Goal: Navigation & Orientation: Find specific page/section

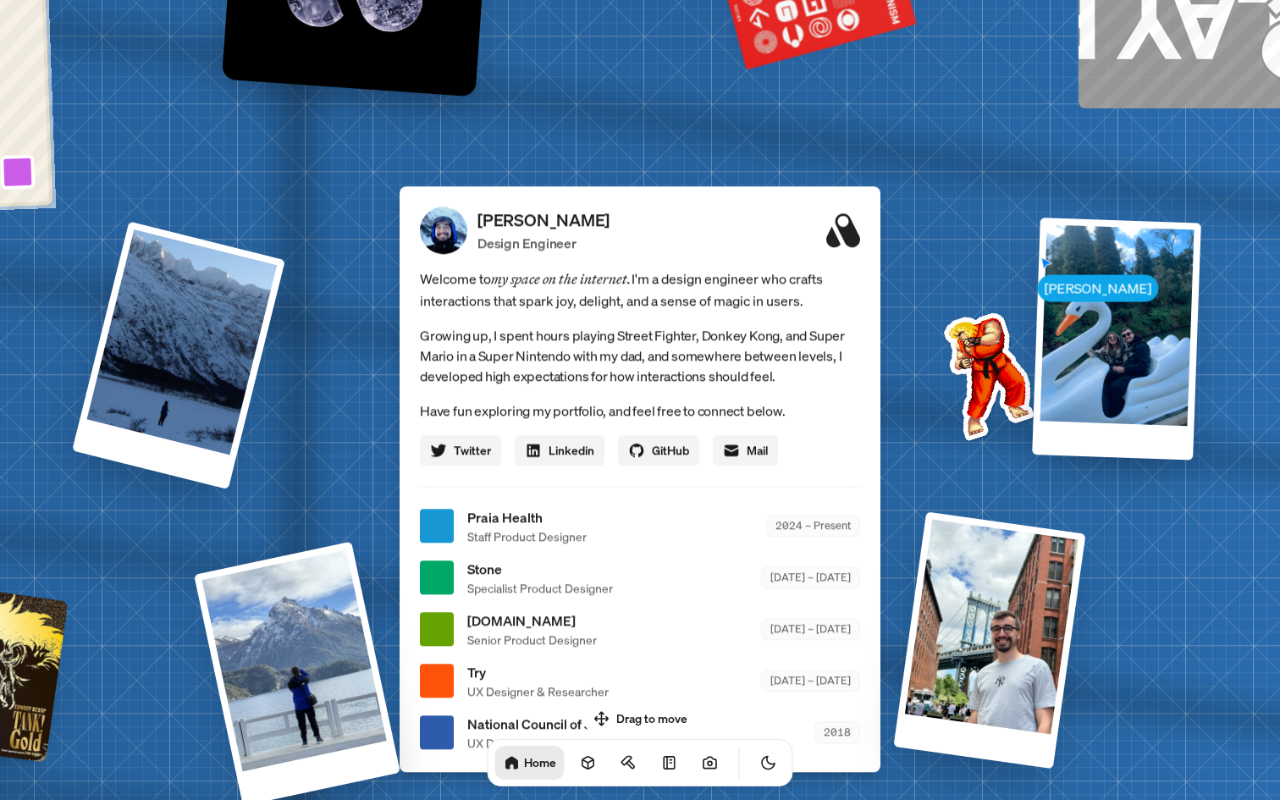
drag, startPoint x: 631, startPoint y: 725, endPoint x: 667, endPoint y: 578, distance: 150.7
click at [665, 0] on body "[PERSON_NAME] [PERSON_NAME] Design Engineer Welcome to my space on the internet…" at bounding box center [640, 0] width 1280 height 0
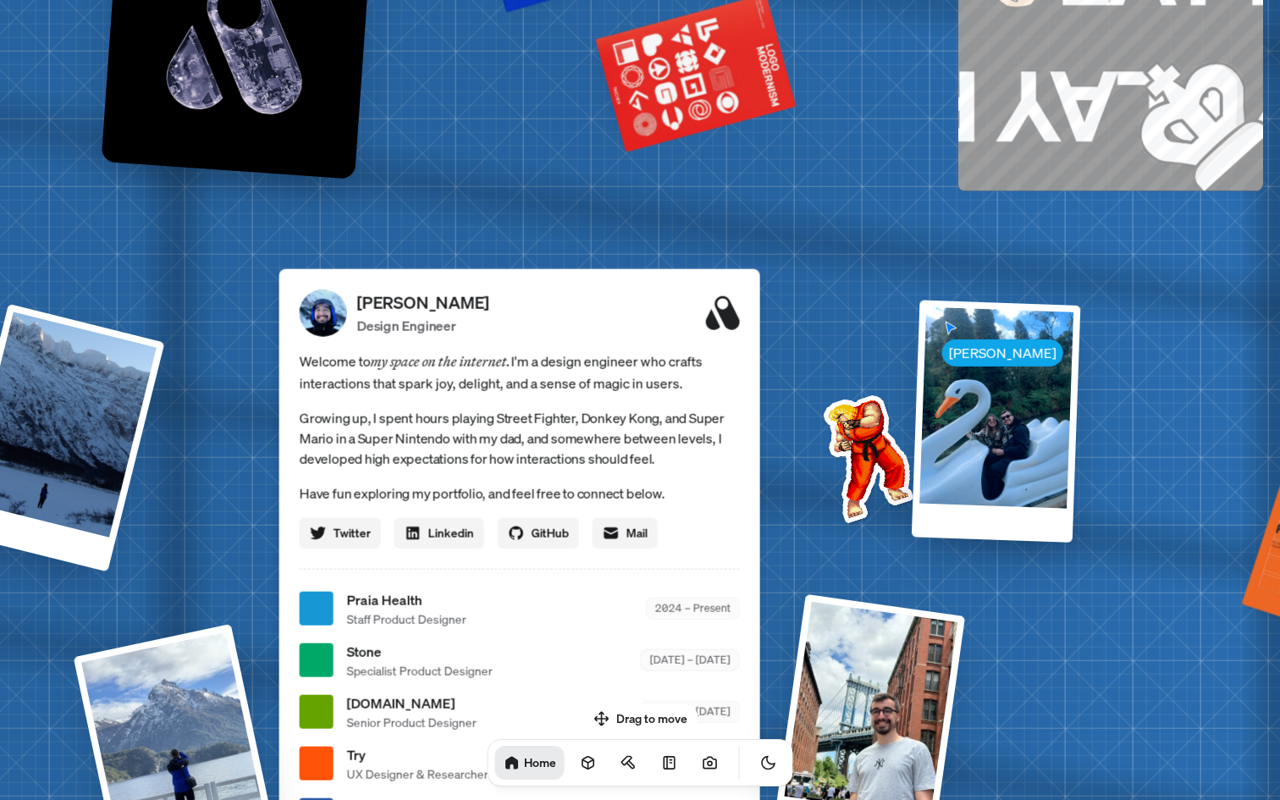
drag, startPoint x: 868, startPoint y: 386, endPoint x: 654, endPoint y: 539, distance: 262.6
click at [654, 539] on div "[PERSON_NAME] Design Engineer Welcome to my space on the internet. I'm a design…" at bounding box center [519, 561] width 481 height 586
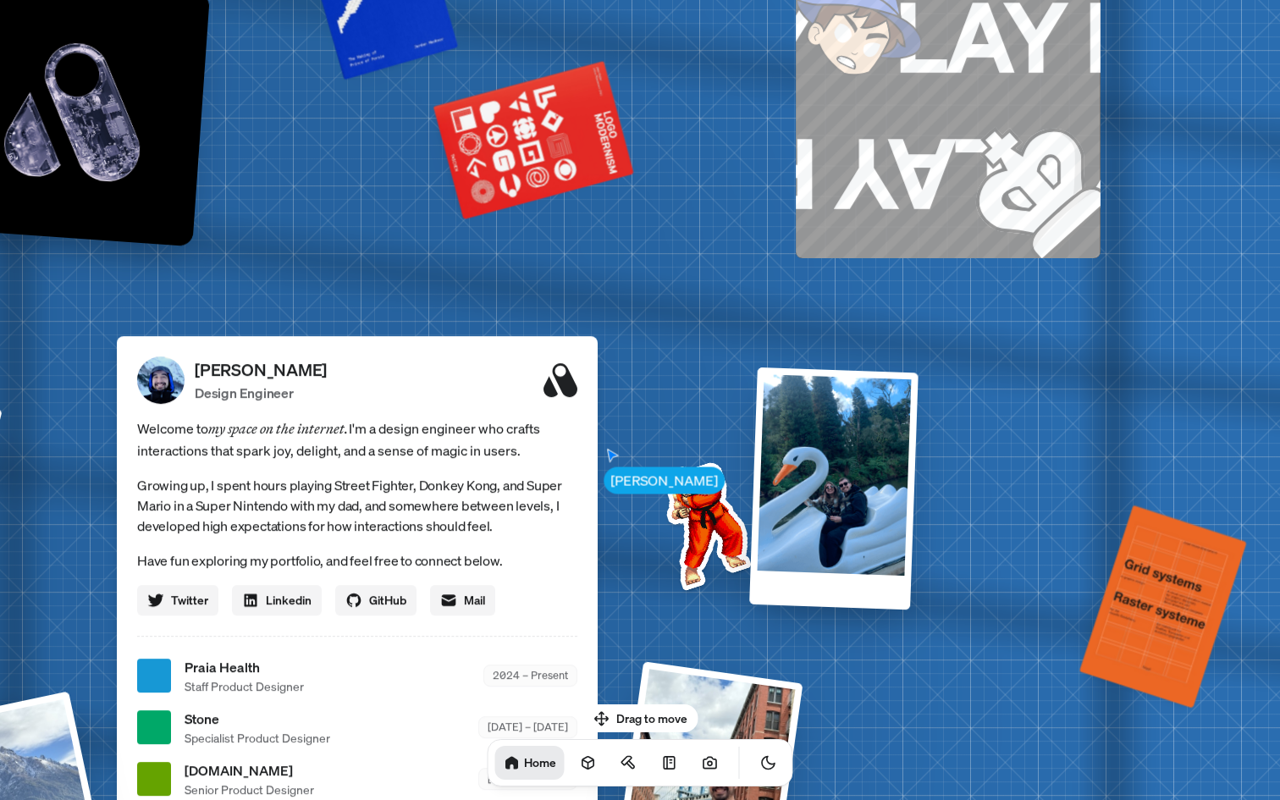
drag, startPoint x: 910, startPoint y: 339, endPoint x: 769, endPoint y: 315, distance: 142.5
click at [775, 317] on div "[PERSON_NAME] [PERSON_NAME] Design Engineer Welcome to my space on the internet…" at bounding box center [360, 676] width 2533 height 2218
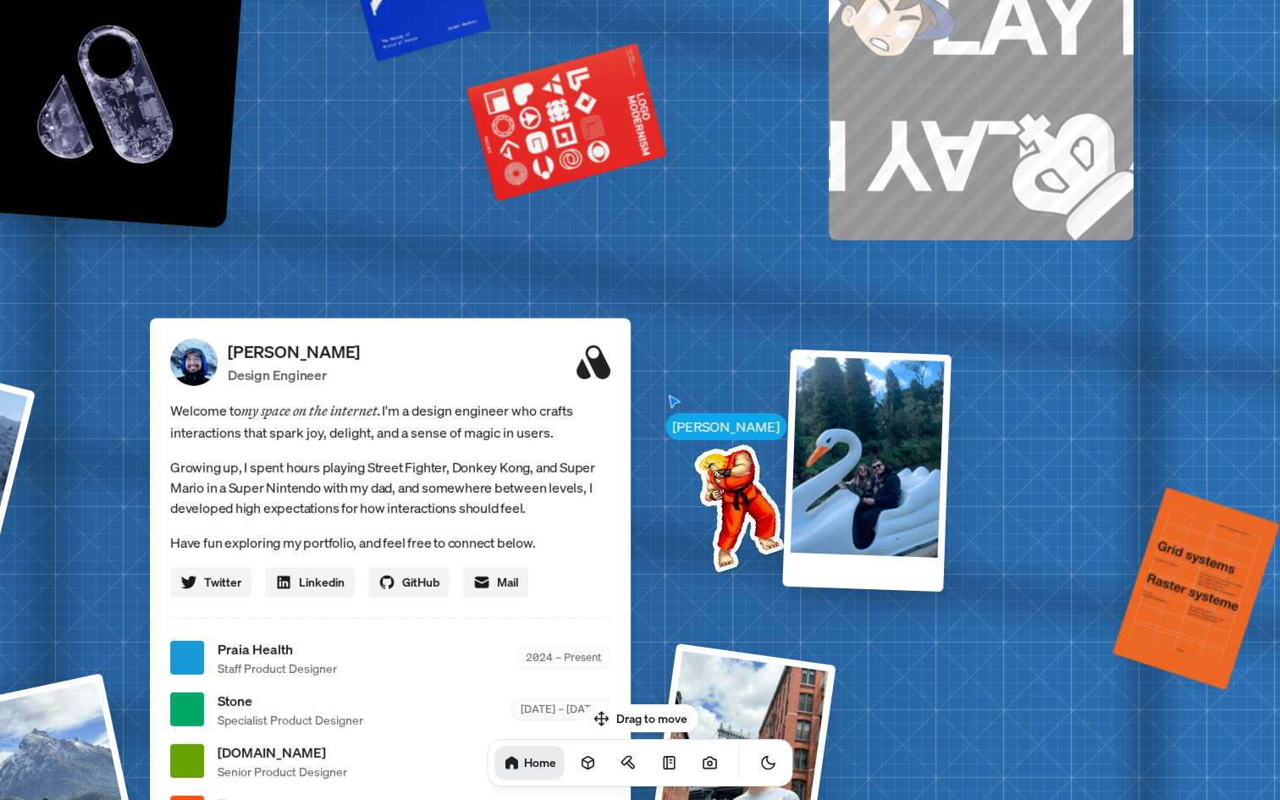
drag, startPoint x: 740, startPoint y: 257, endPoint x: 878, endPoint y: 263, distance: 138.1
click at [874, 259] on div "[PERSON_NAME] [PERSON_NAME] Design Engineer Welcome to my space on the internet…" at bounding box center [393, 658] width 2533 height 2218
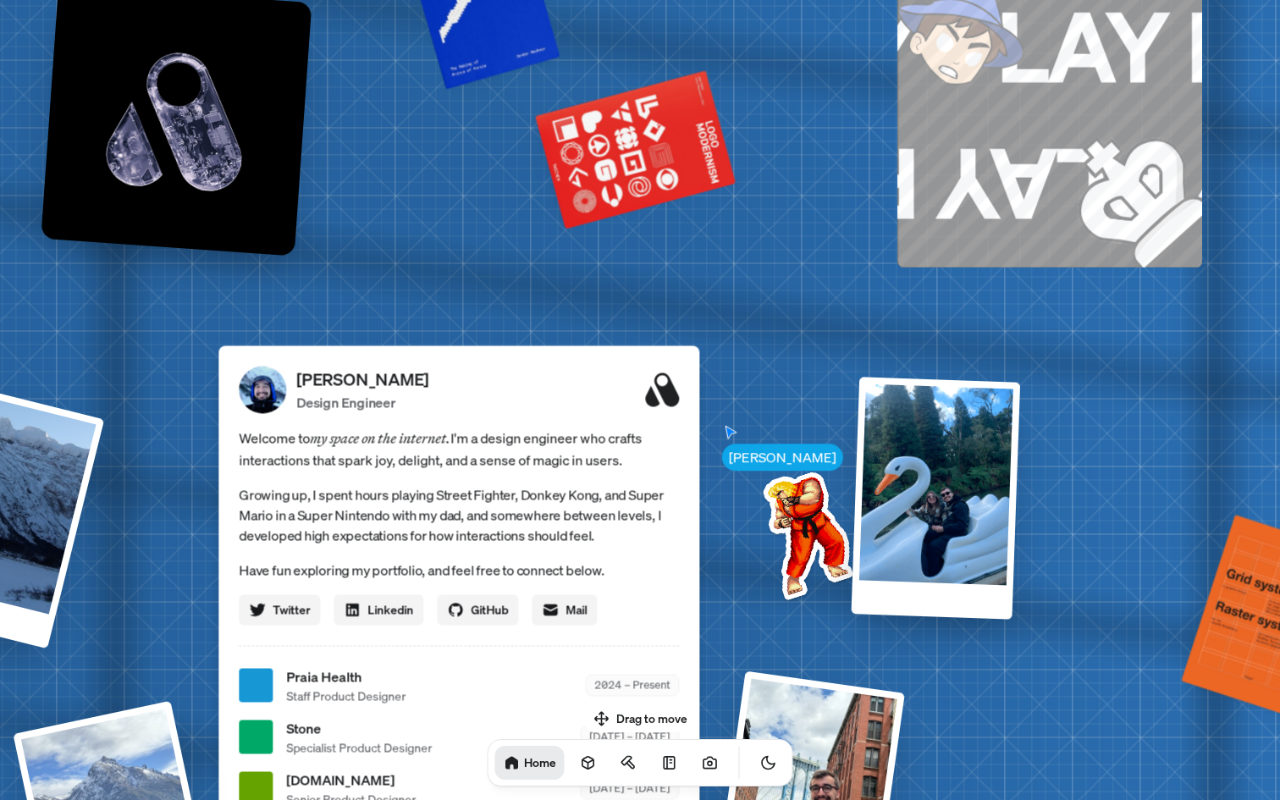
drag, startPoint x: 638, startPoint y: 215, endPoint x: 767, endPoint y: 289, distance: 148.7
click at [767, 289] on div "[PERSON_NAME] [PERSON_NAME] Design Engineer Welcome to my space on the internet…" at bounding box center [462, 686] width 2533 height 2218
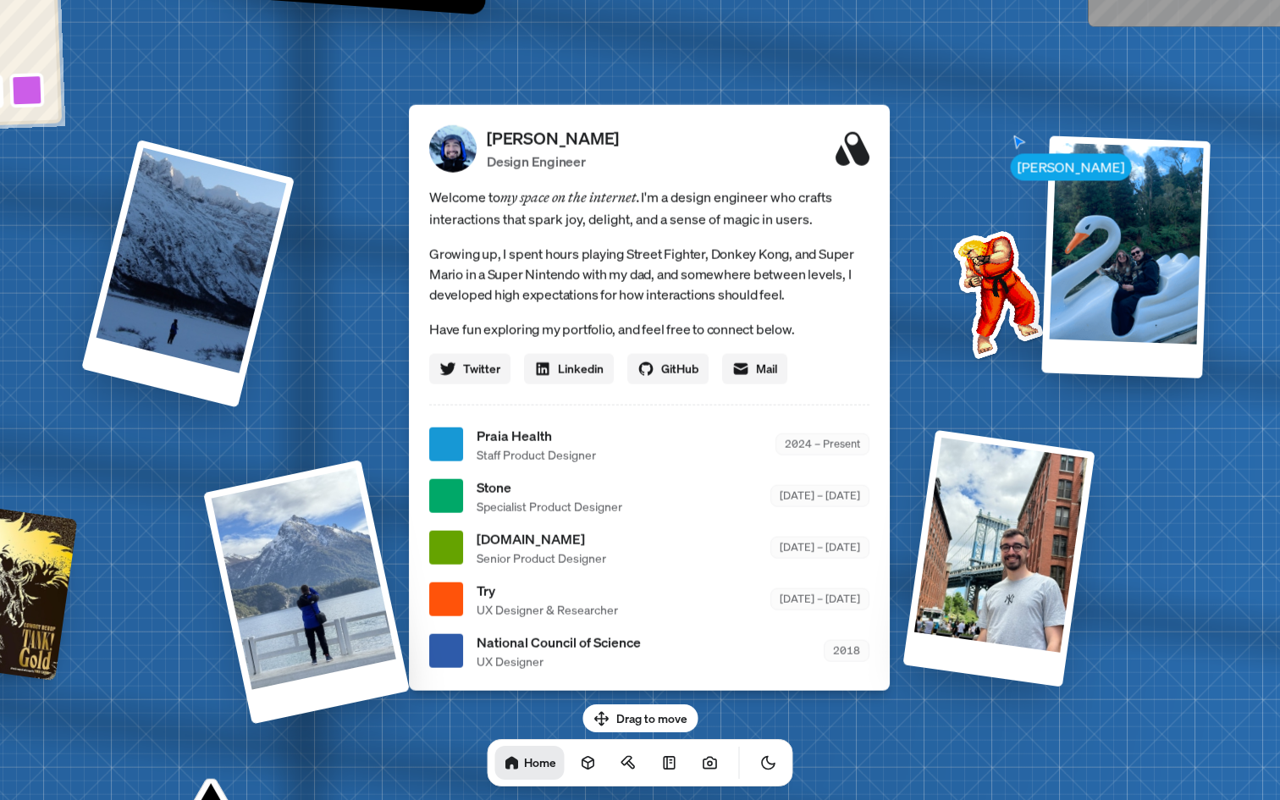
drag, startPoint x: 591, startPoint y: 289, endPoint x: 721, endPoint y: 2, distance: 315.9
click at [721, 2] on div "[PERSON_NAME] [PERSON_NAME] Design Engineer Welcome to my space on the internet…" at bounding box center [652, 445] width 2533 height 2218
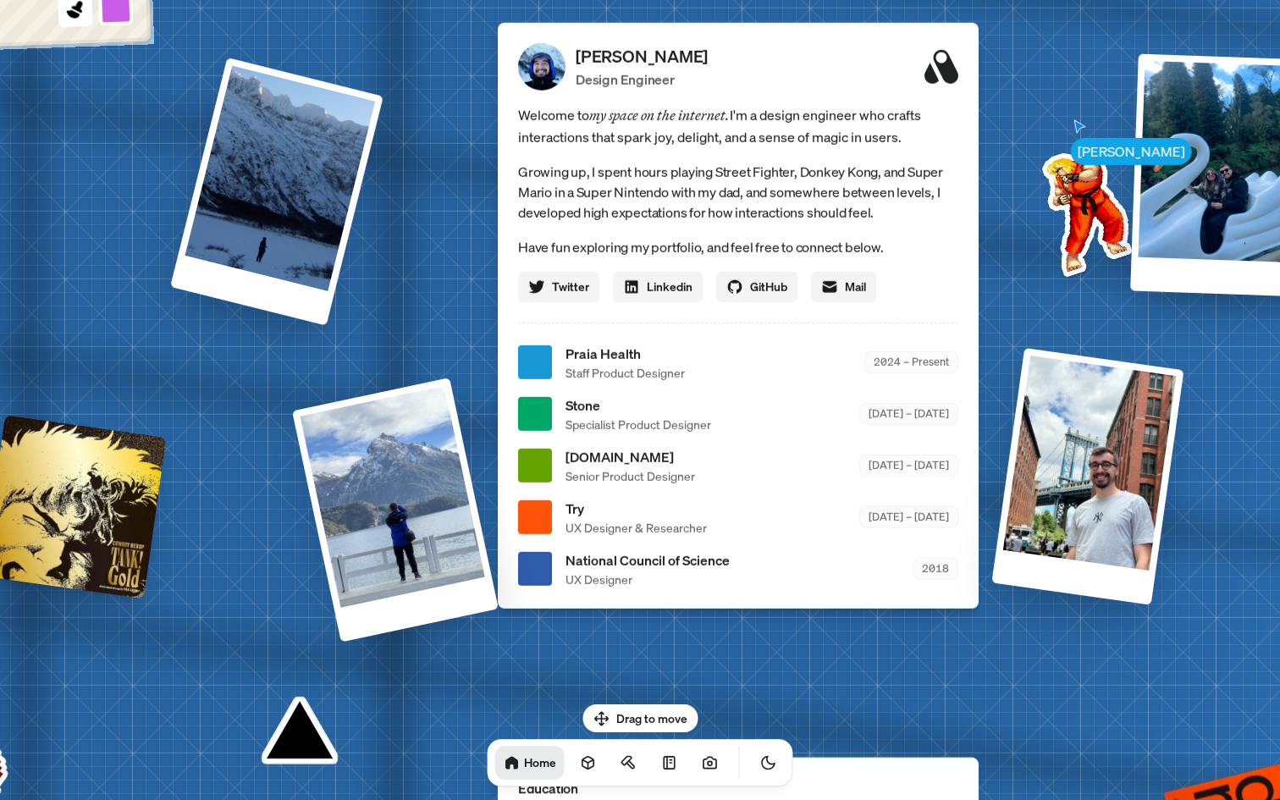
drag, startPoint x: 580, startPoint y: 240, endPoint x: 694, endPoint y: 156, distance: 142.2
click at [694, 156] on div "Welcome to my space on the internet. I'm a design engineer who crafts interacti…" at bounding box center [738, 202] width 440 height 198
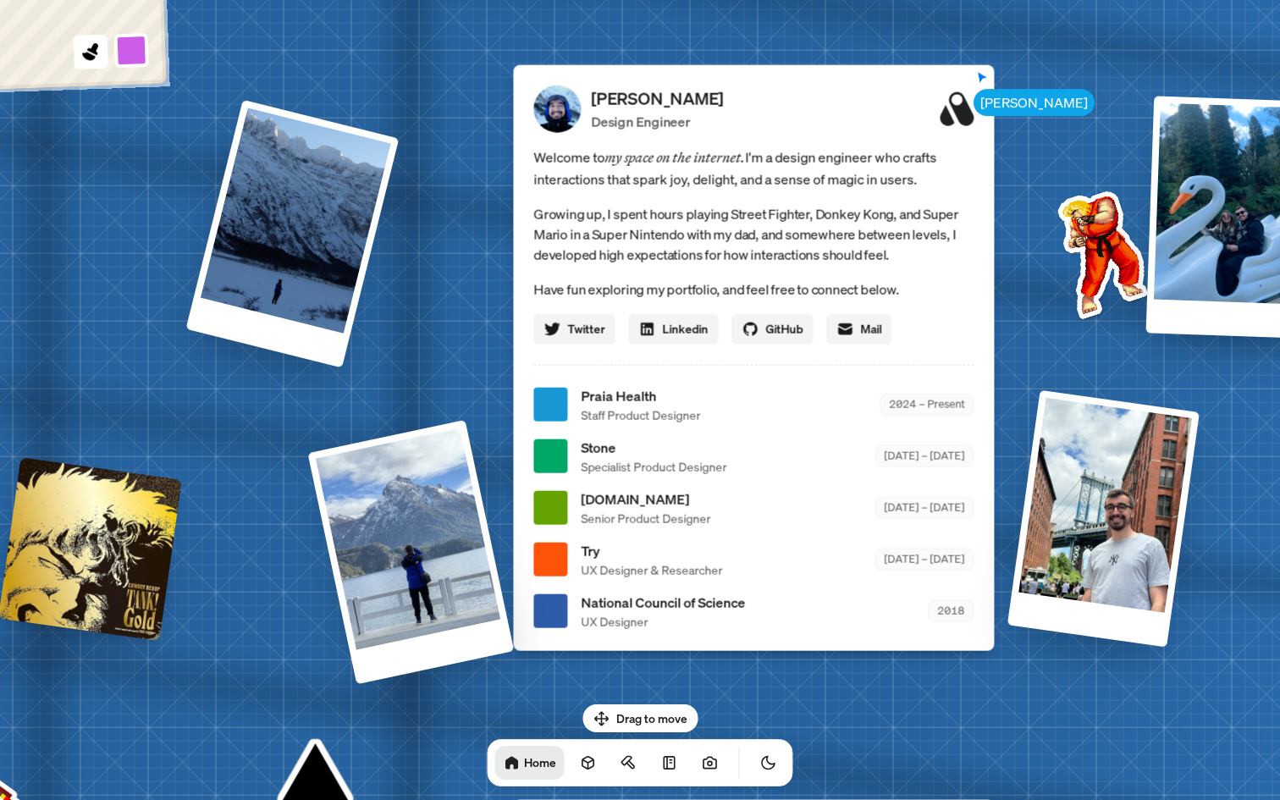
drag, startPoint x: 711, startPoint y: 153, endPoint x: 848, endPoint y: 218, distance: 151.8
click at [848, 218] on p "Growing up, I spent hours playing Street Fighter, Donkey Kong, and Super Mario …" at bounding box center [753, 233] width 440 height 61
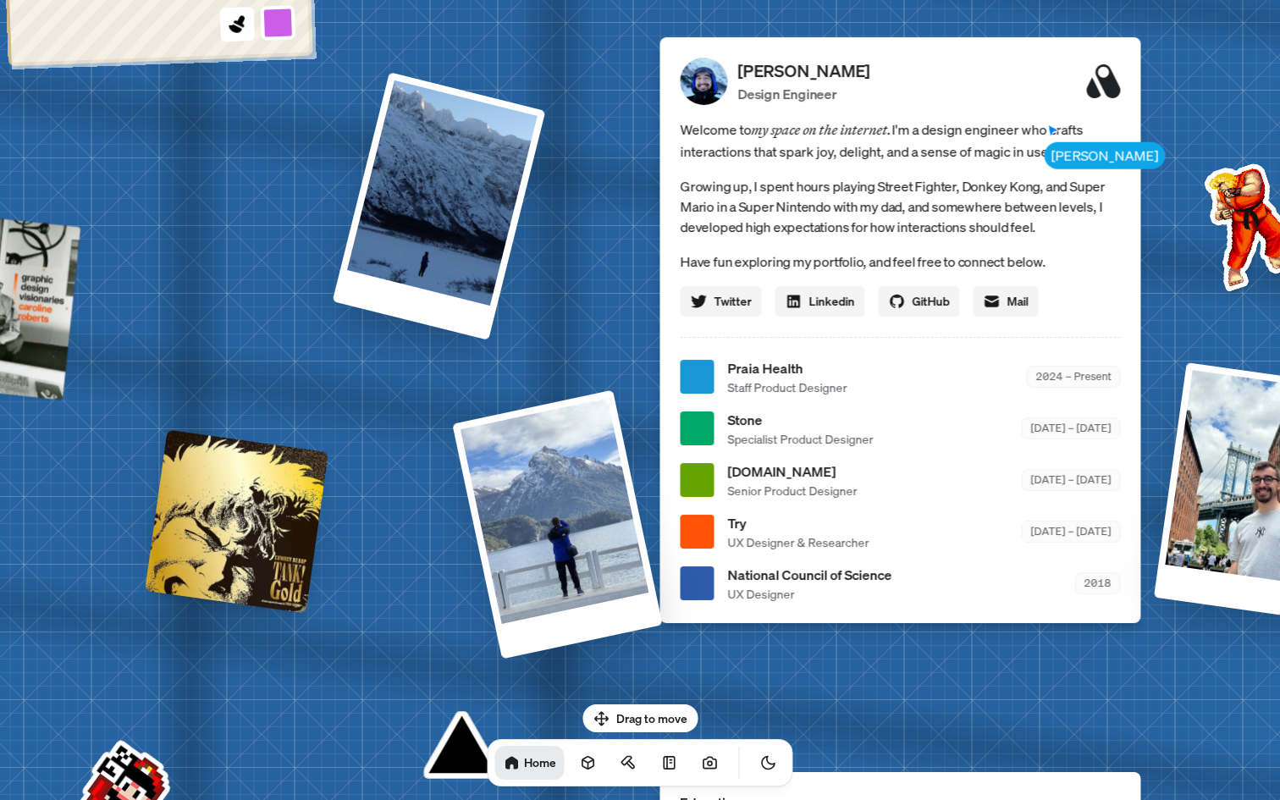
click at [552, 471] on div at bounding box center [557, 523] width 211 height 269
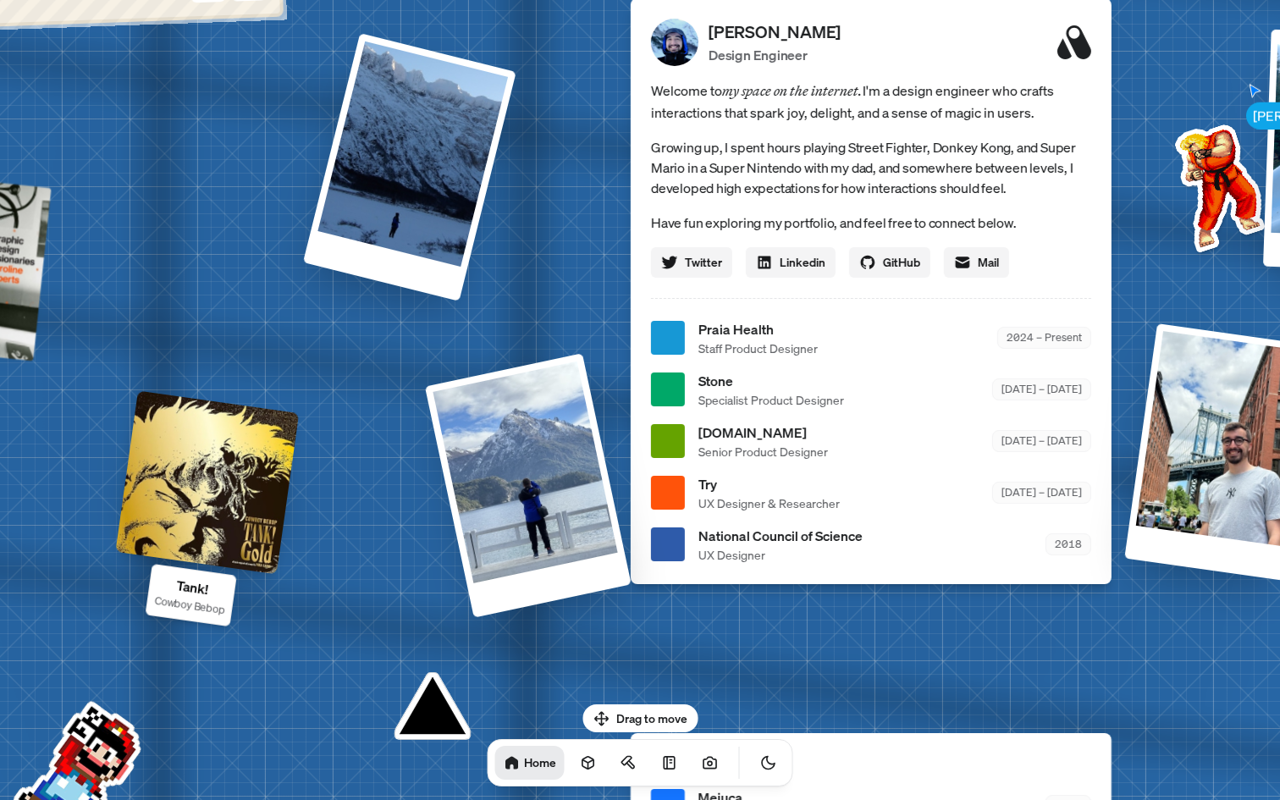
drag, startPoint x: 405, startPoint y: 456, endPoint x: 366, endPoint y: 381, distance: 85.2
click at [366, 381] on div "[PERSON_NAME] [PERSON_NAME] Design Engineer Welcome to my space on the internet…" at bounding box center [874, 338] width 2533 height 2218
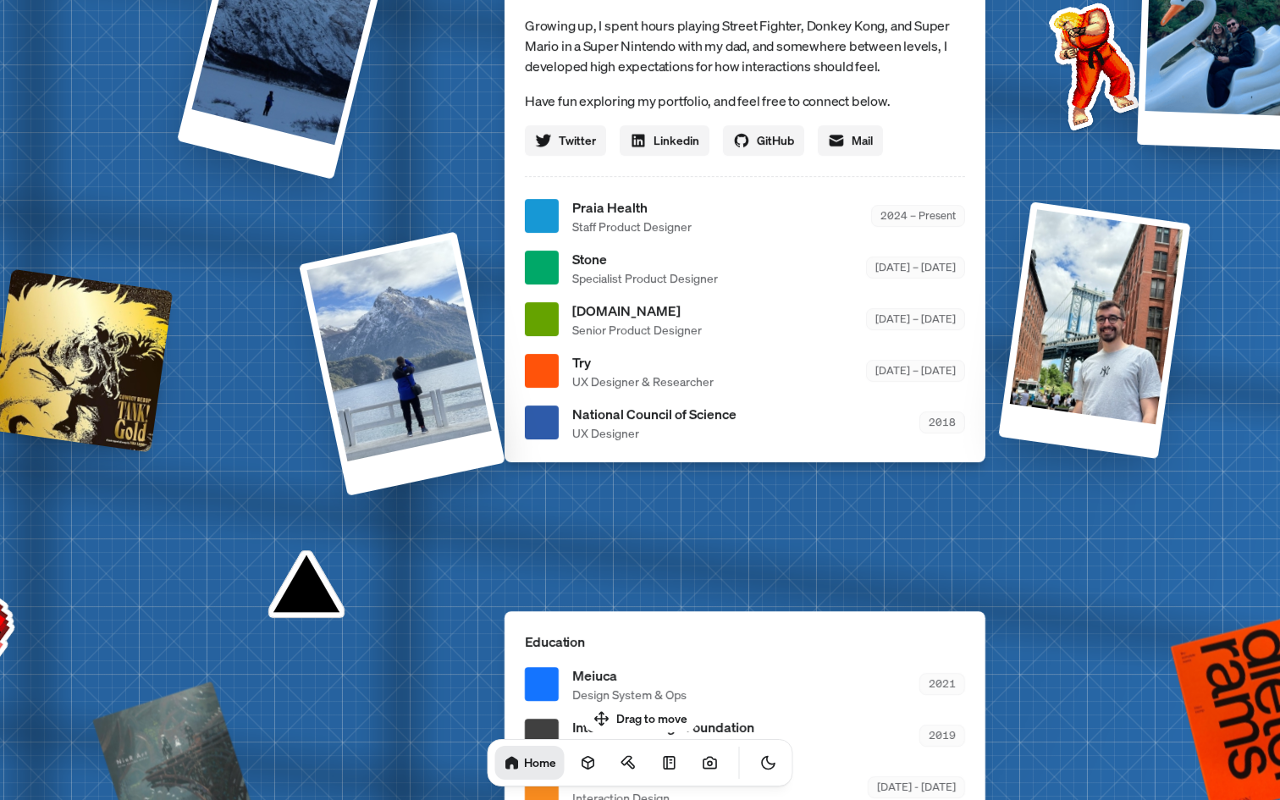
click at [525, 410] on div at bounding box center [542, 422] width 34 height 34
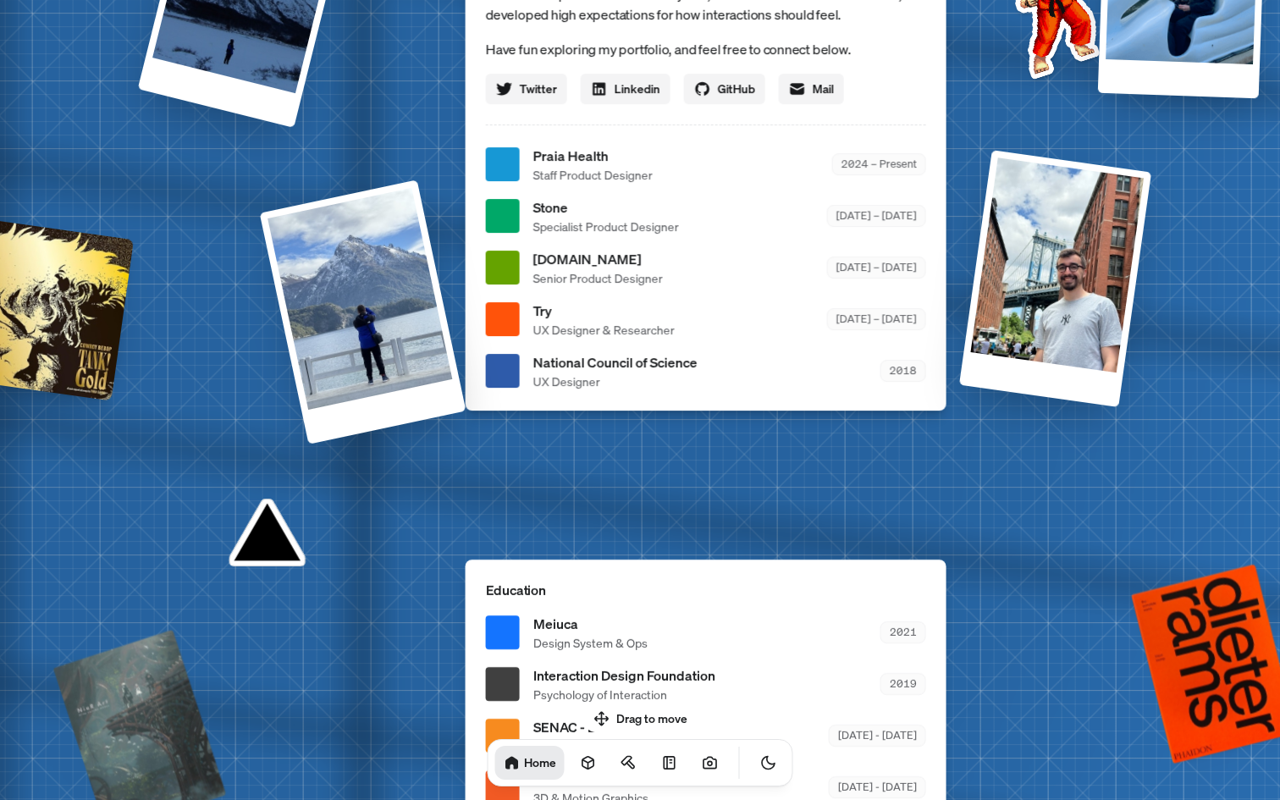
drag, startPoint x: 665, startPoint y: 630, endPoint x: 665, endPoint y: 453, distance: 176.9
click at [665, 560] on div "Education Meiuca Design System & Ops 2021 Interaction Design Foundation Psychol…" at bounding box center [706, 693] width 481 height 267
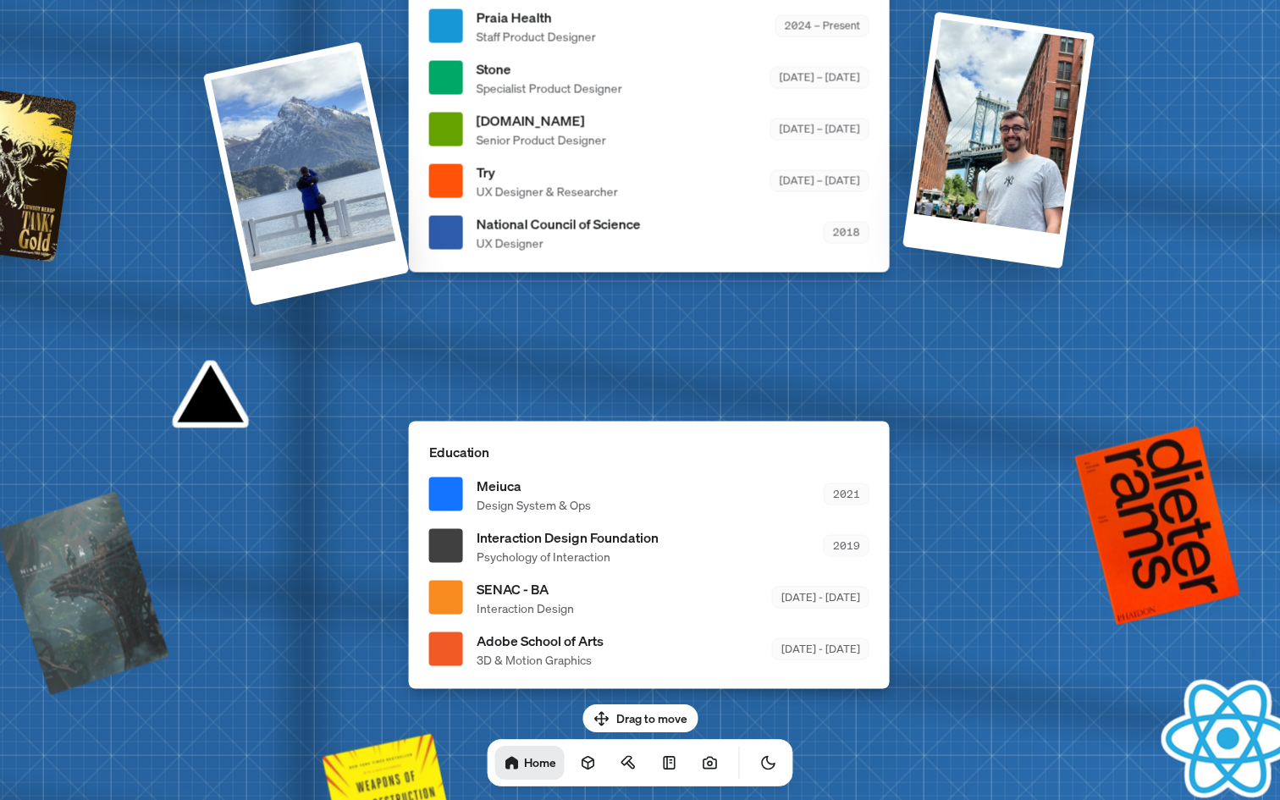
drag, startPoint x: 724, startPoint y: 445, endPoint x: 521, endPoint y: 445, distance: 202.3
click at [521, 445] on p "Education" at bounding box center [649, 451] width 440 height 20
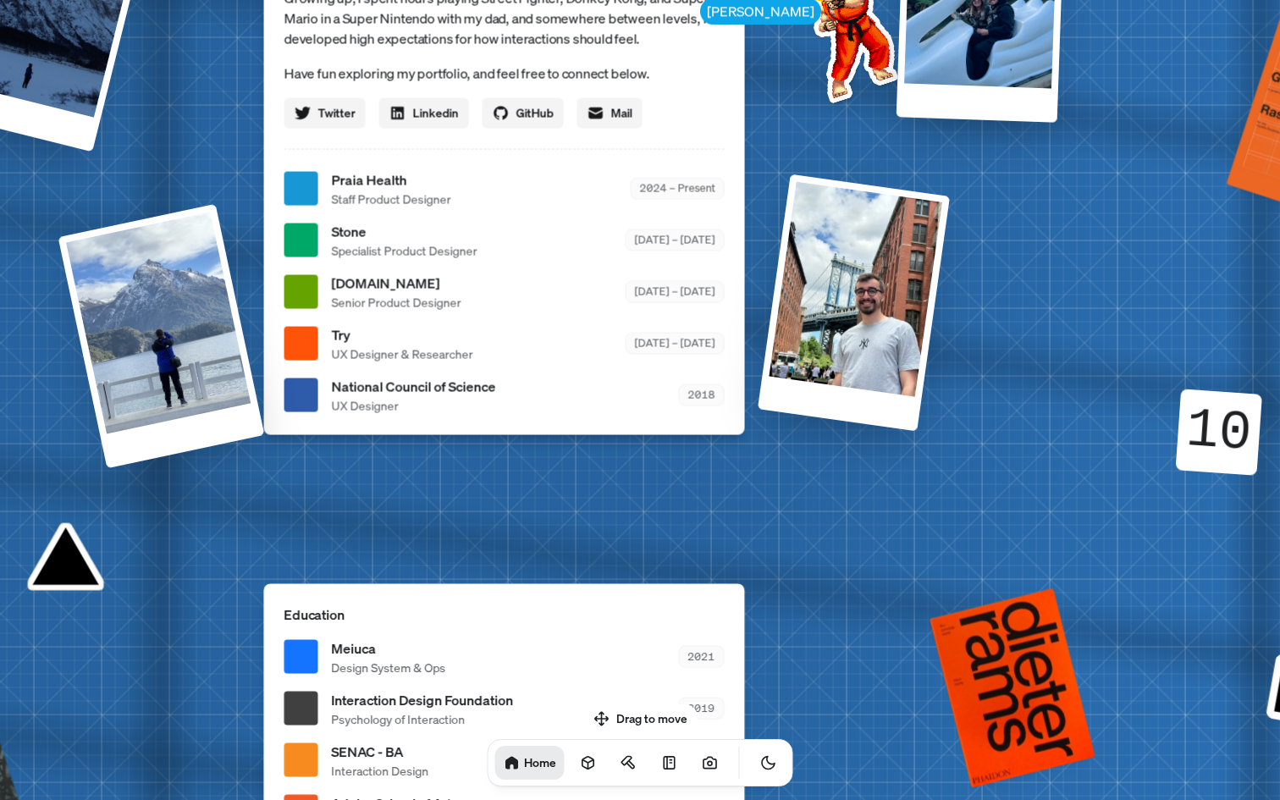
drag, startPoint x: 732, startPoint y: 511, endPoint x: 730, endPoint y: 563, distance: 51.7
click at [730, 563] on div "[PERSON_NAME] [PERSON_NAME] Design Engineer Welcome to my space on the internet…" at bounding box center [508, 189] width 2533 height 2218
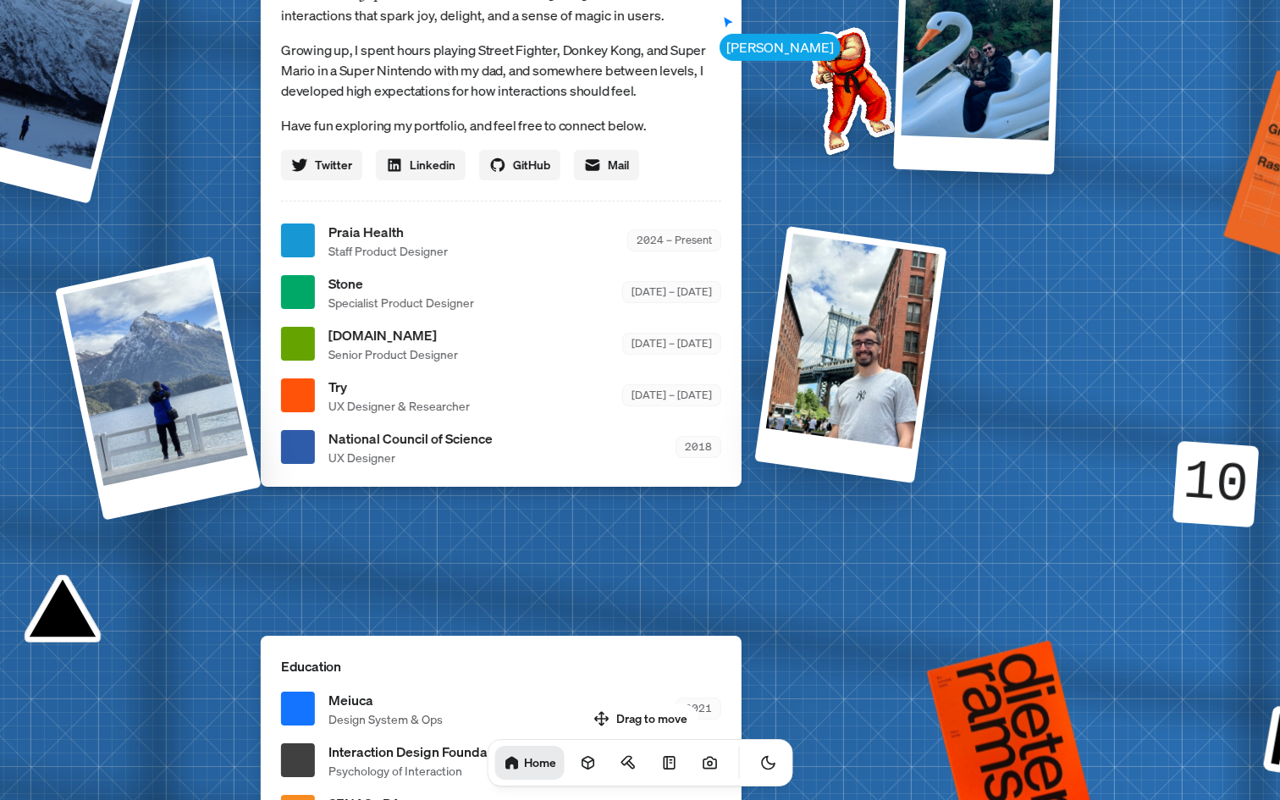
drag, startPoint x: 585, startPoint y: 438, endPoint x: 521, endPoint y: 438, distance: 64.3
click at [521, 438] on div "[PERSON_NAME] [PERSON_NAME] Design Engineer Welcome to my space on the internet…" at bounding box center [504, 241] width 2533 height 2218
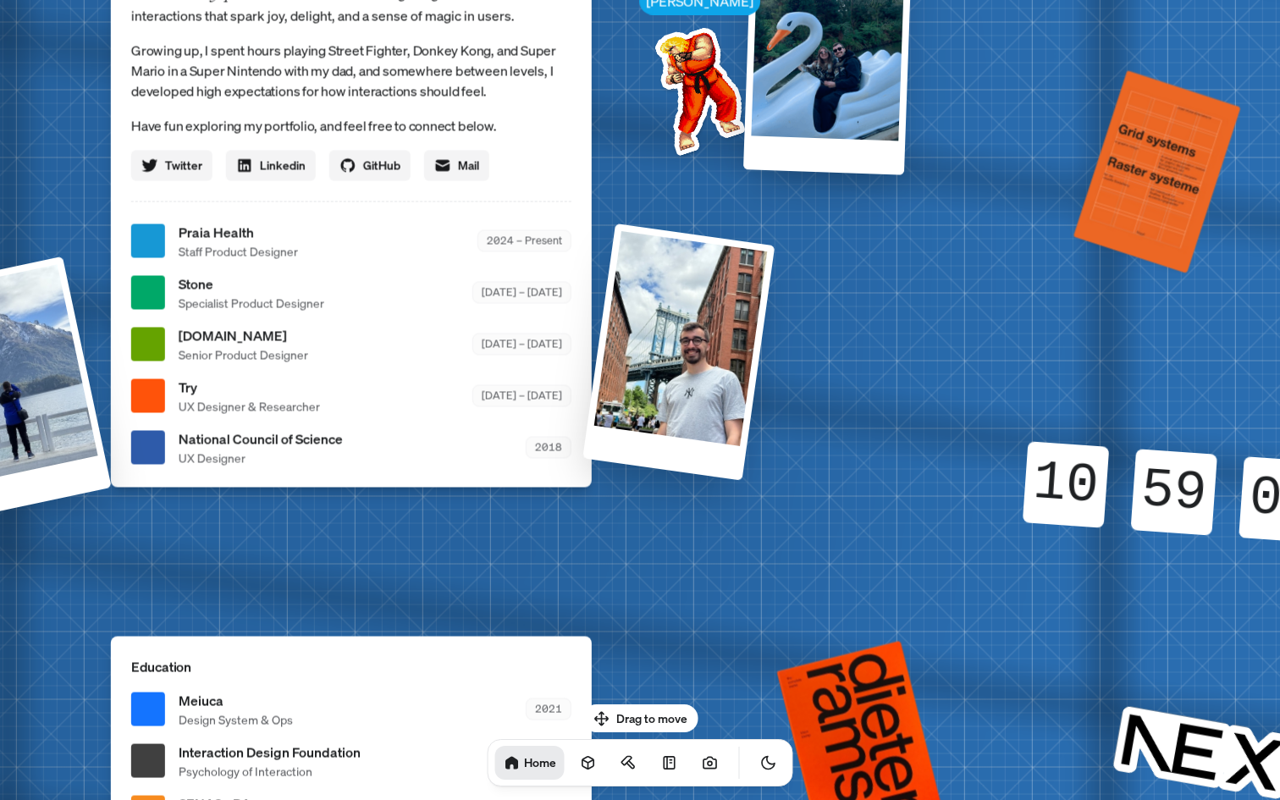
drag, startPoint x: 975, startPoint y: 303, endPoint x: 670, endPoint y: 303, distance: 305.6
click at [676, 303] on div "[PERSON_NAME] [PERSON_NAME] Design Engineer Welcome to my space on the internet…" at bounding box center [354, 241] width 2533 height 2218
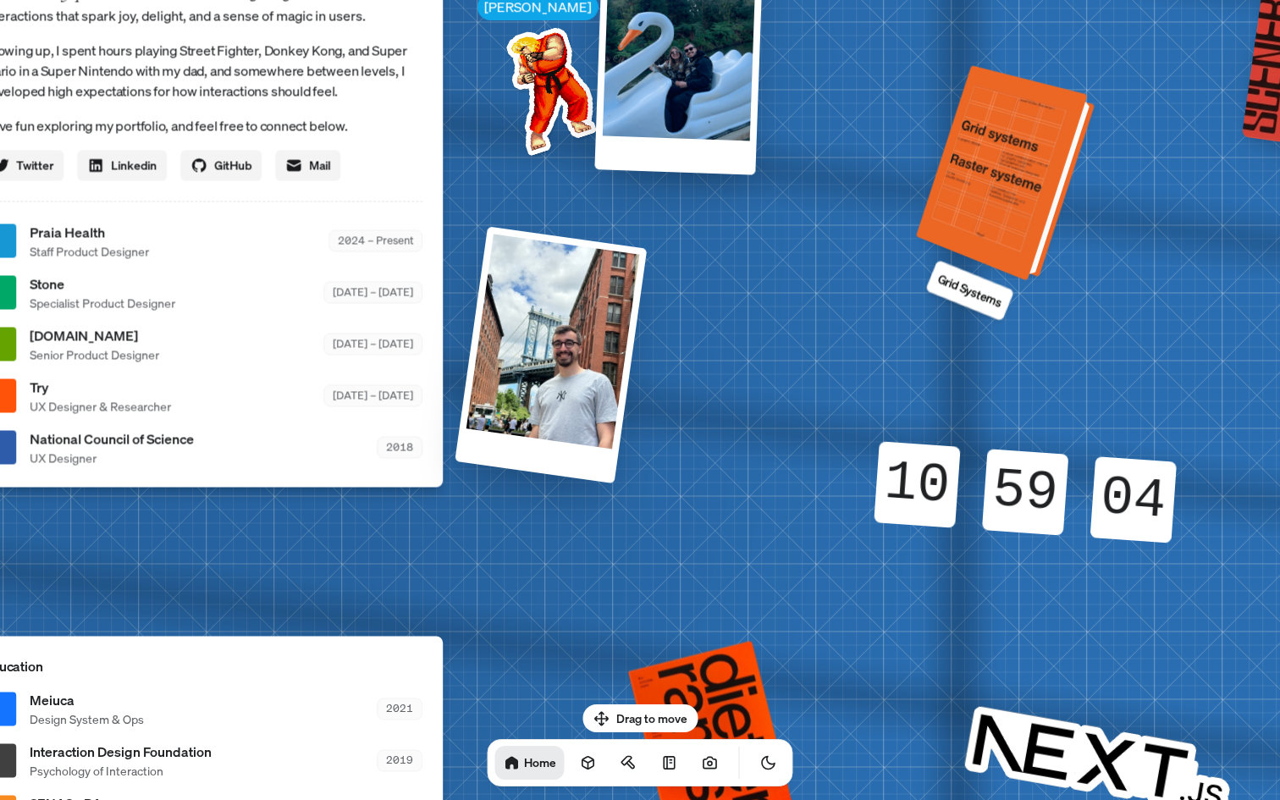
drag, startPoint x: 951, startPoint y: 206, endPoint x: 978, endPoint y: 201, distance: 27.6
click at [951, 206] on div at bounding box center [1008, 174] width 166 height 207
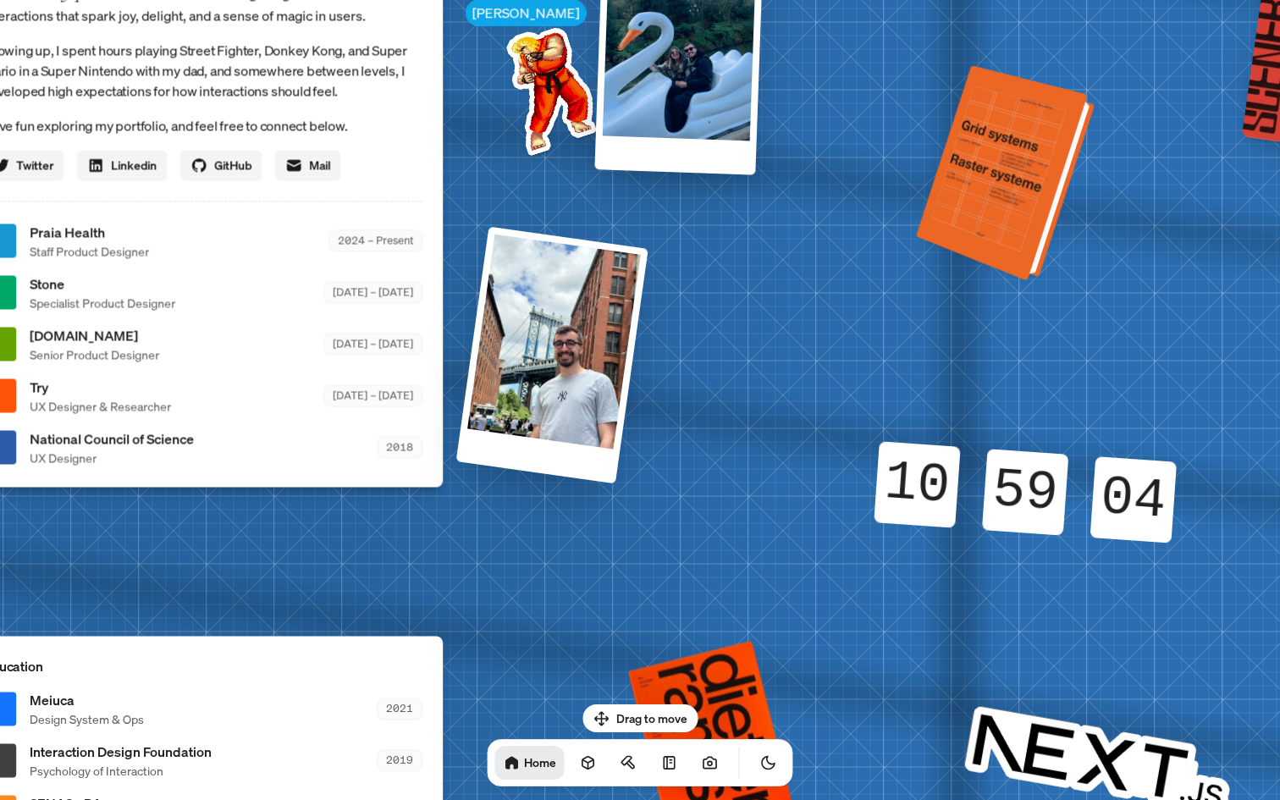
click at [978, 201] on div at bounding box center [1008, 174] width 166 height 207
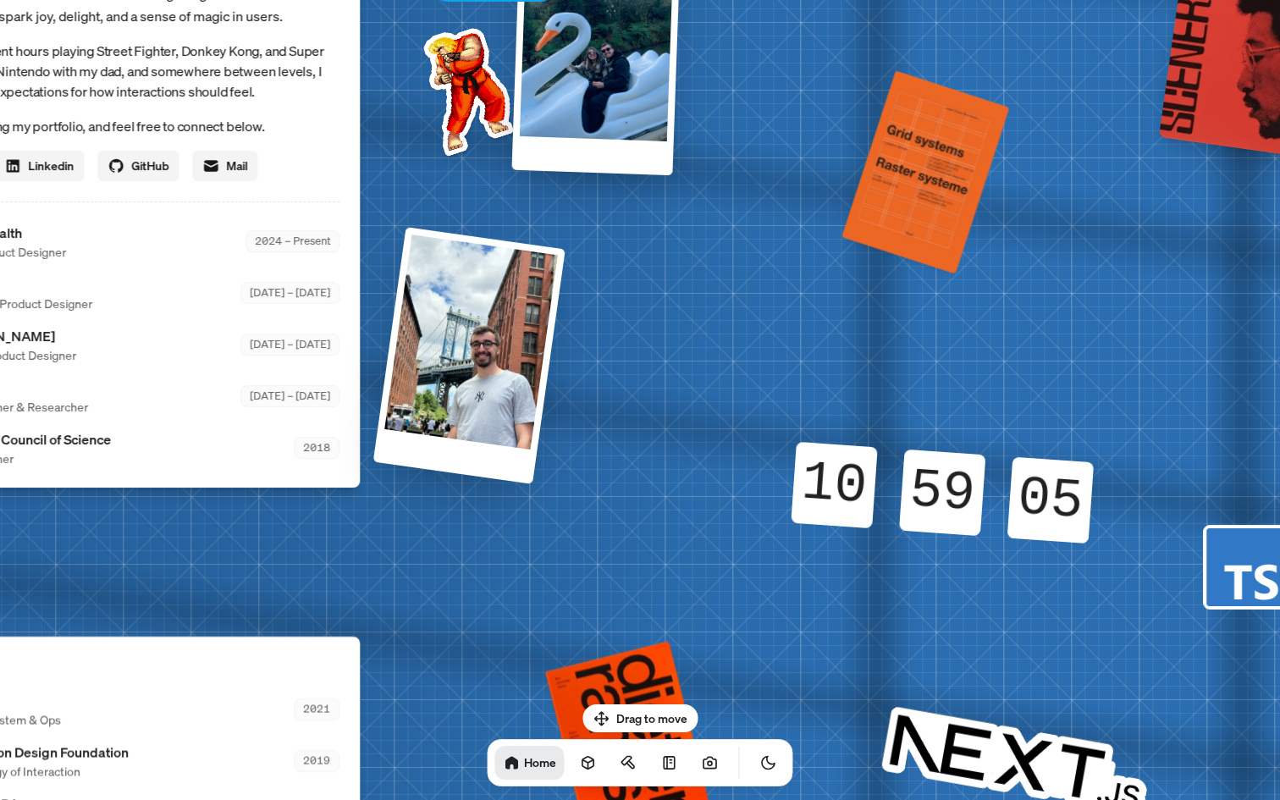
drag, startPoint x: 1067, startPoint y: 368, endPoint x: 754, endPoint y: 372, distance: 313.2
click at [751, 369] on div "[PERSON_NAME] [PERSON_NAME] Design Engineer Welcome to my space on the internet…" at bounding box center [122, 242] width 2533 height 2218
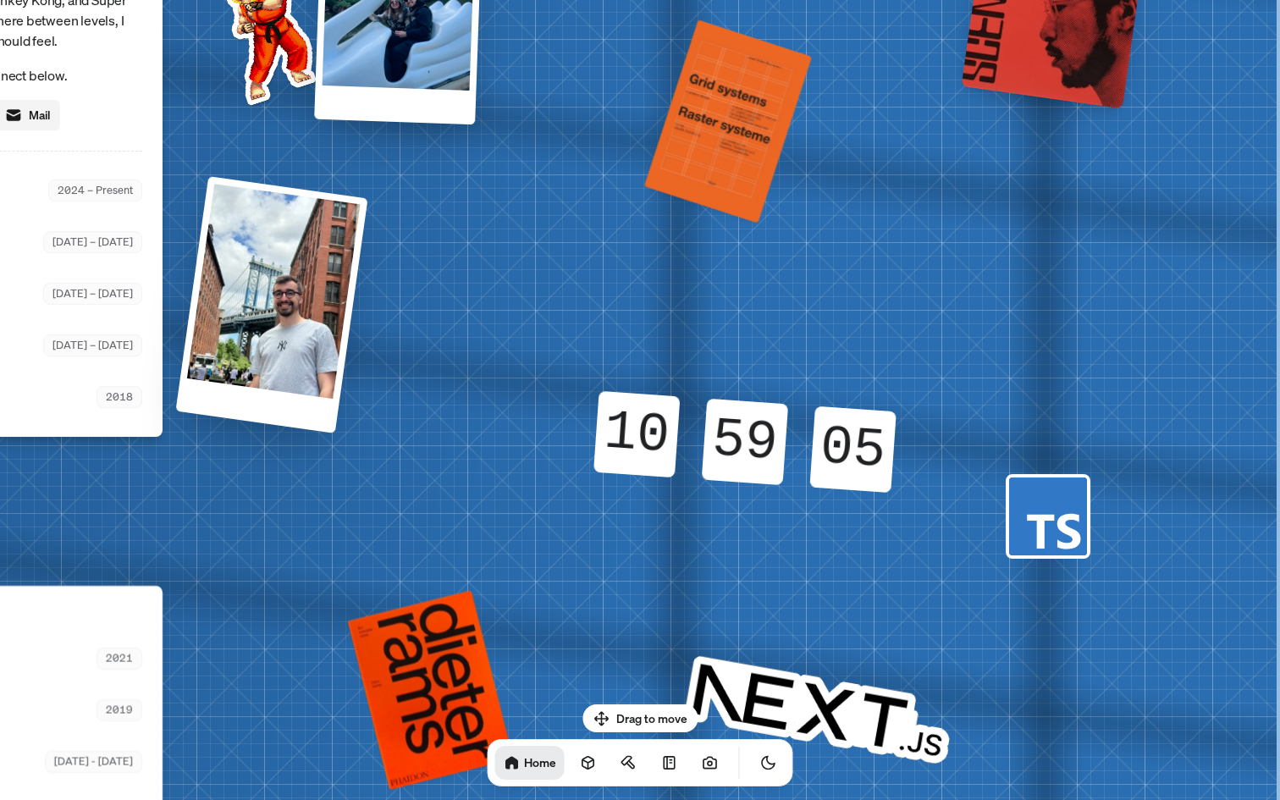
drag, startPoint x: 784, startPoint y: 474, endPoint x: 769, endPoint y: 290, distance: 184.3
click at [769, 398] on div "59 59" at bounding box center [746, 421] width 84 height 47
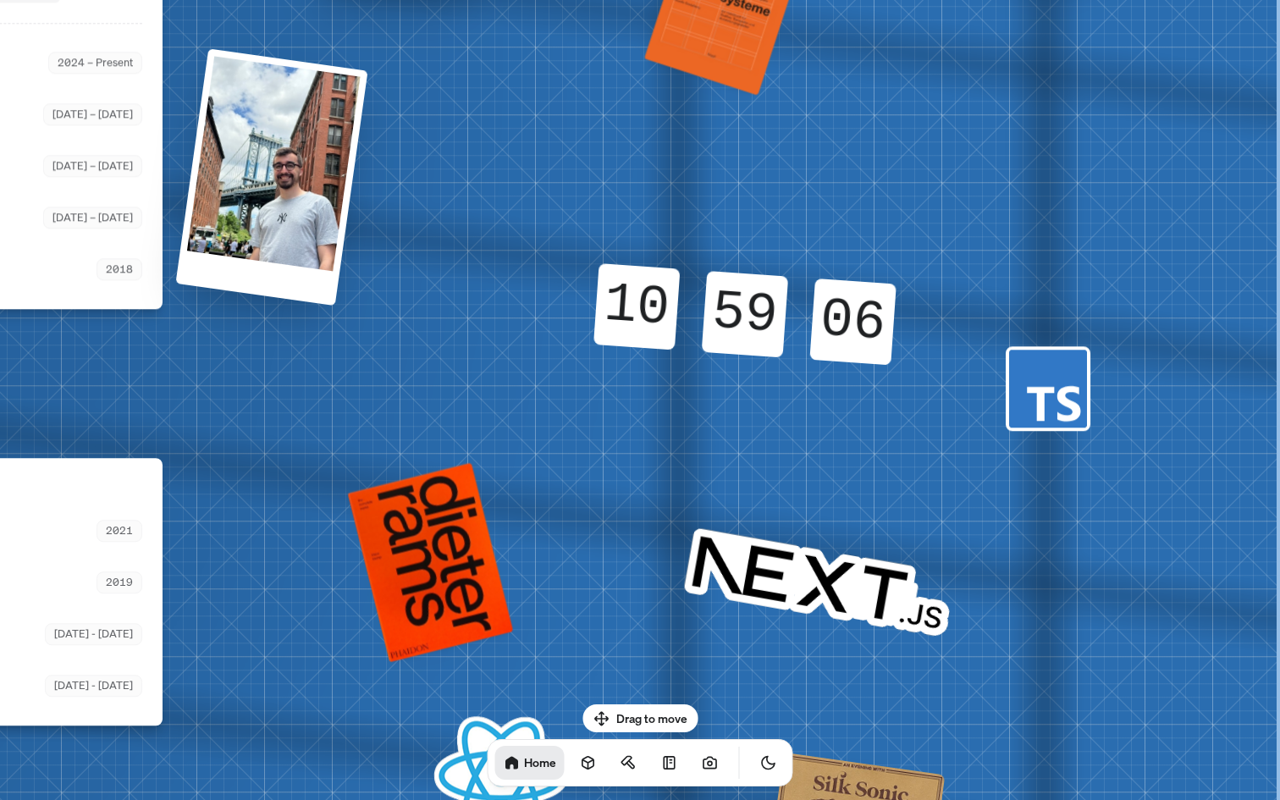
drag, startPoint x: 872, startPoint y: 500, endPoint x: 872, endPoint y: 223, distance: 276.8
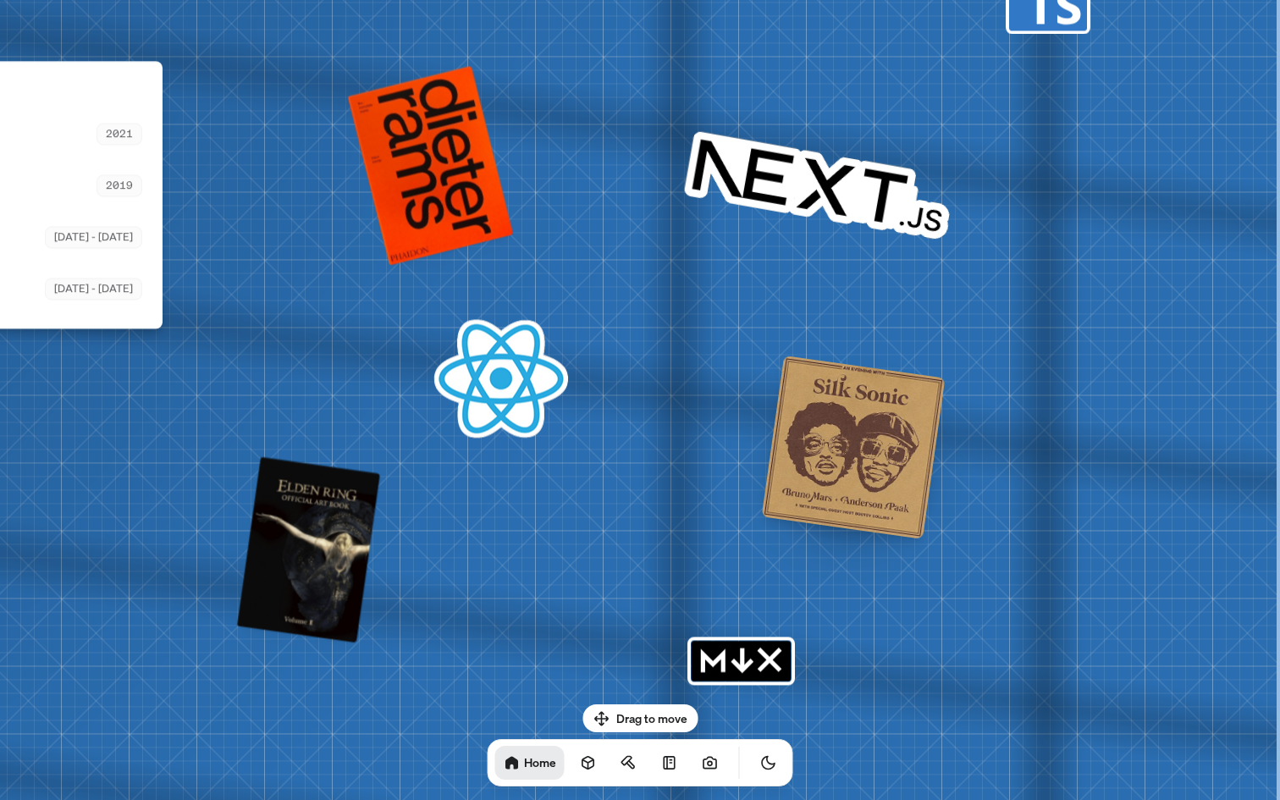
drag, startPoint x: 868, startPoint y: 338, endPoint x: 860, endPoint y: 185, distance: 153.4
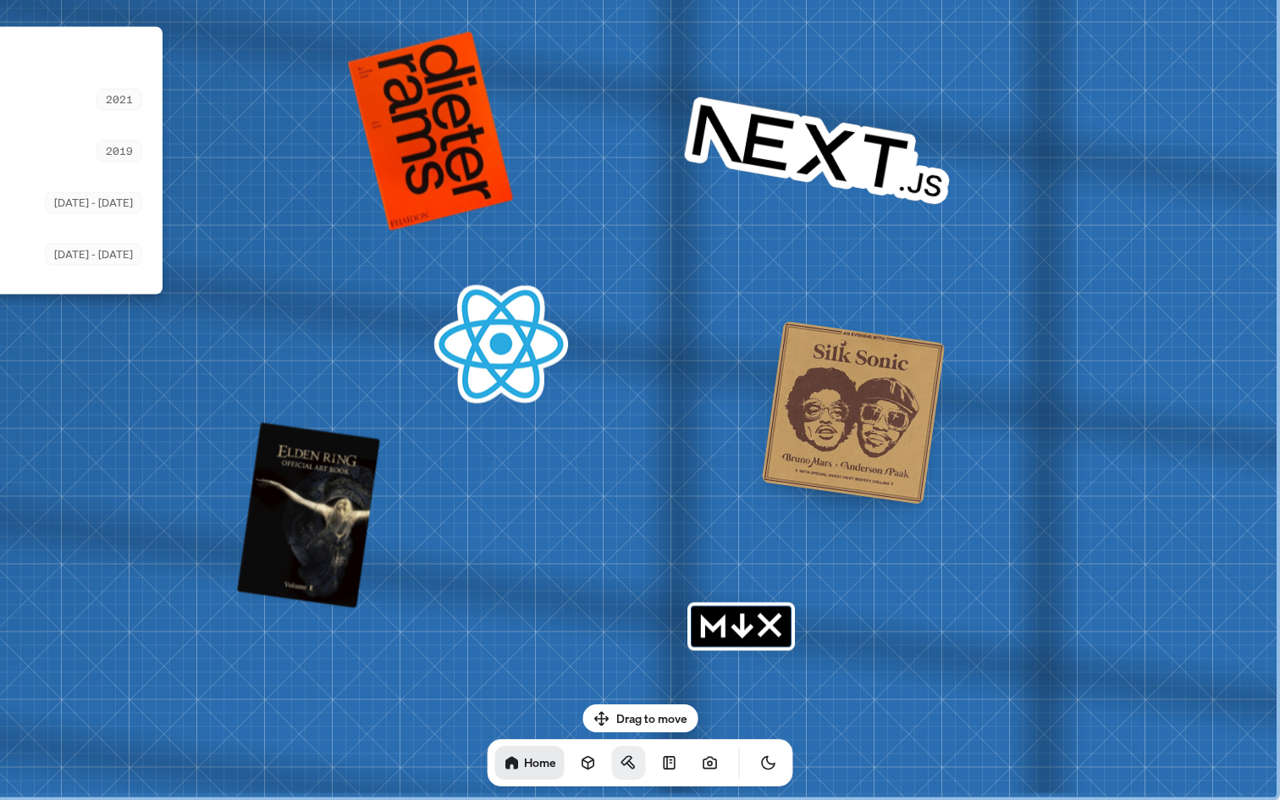
click at [620, 766] on icon at bounding box center [628, 762] width 17 height 17
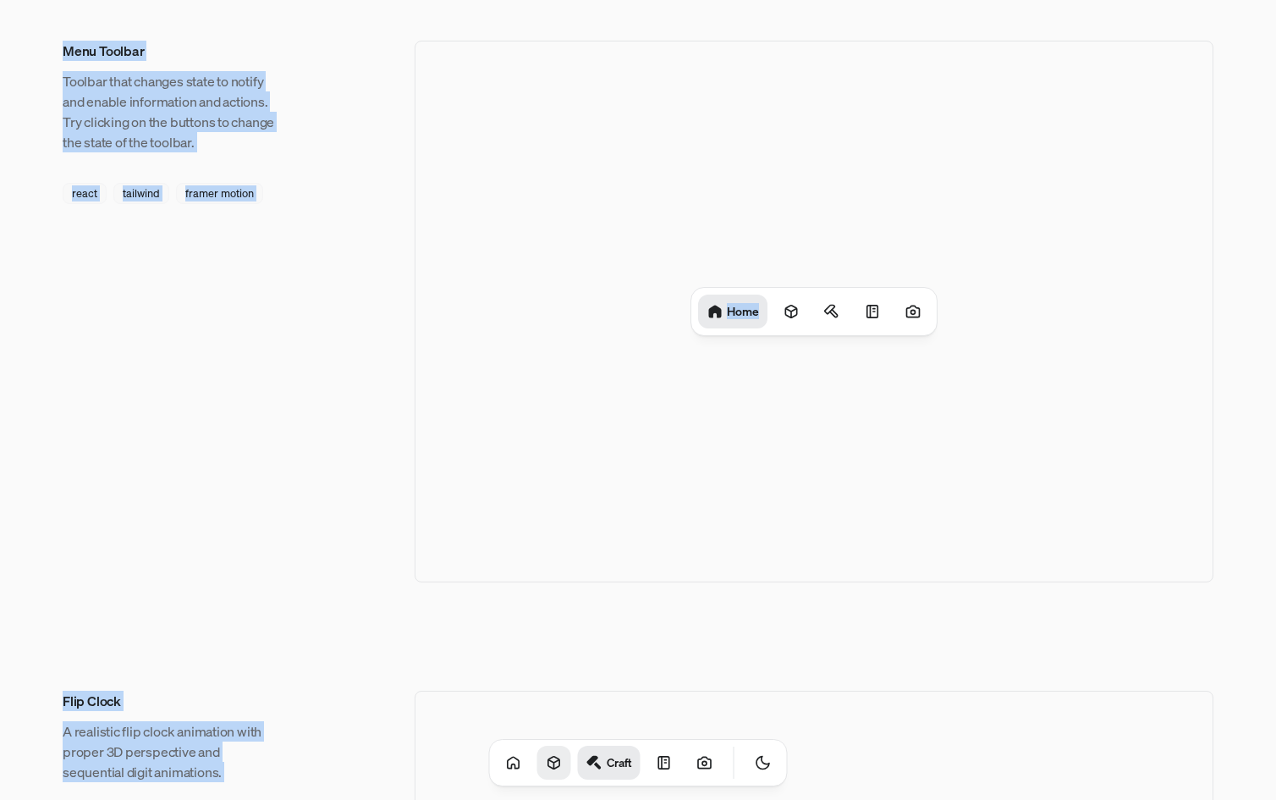
click at [546, 764] on icon at bounding box center [554, 762] width 17 height 17
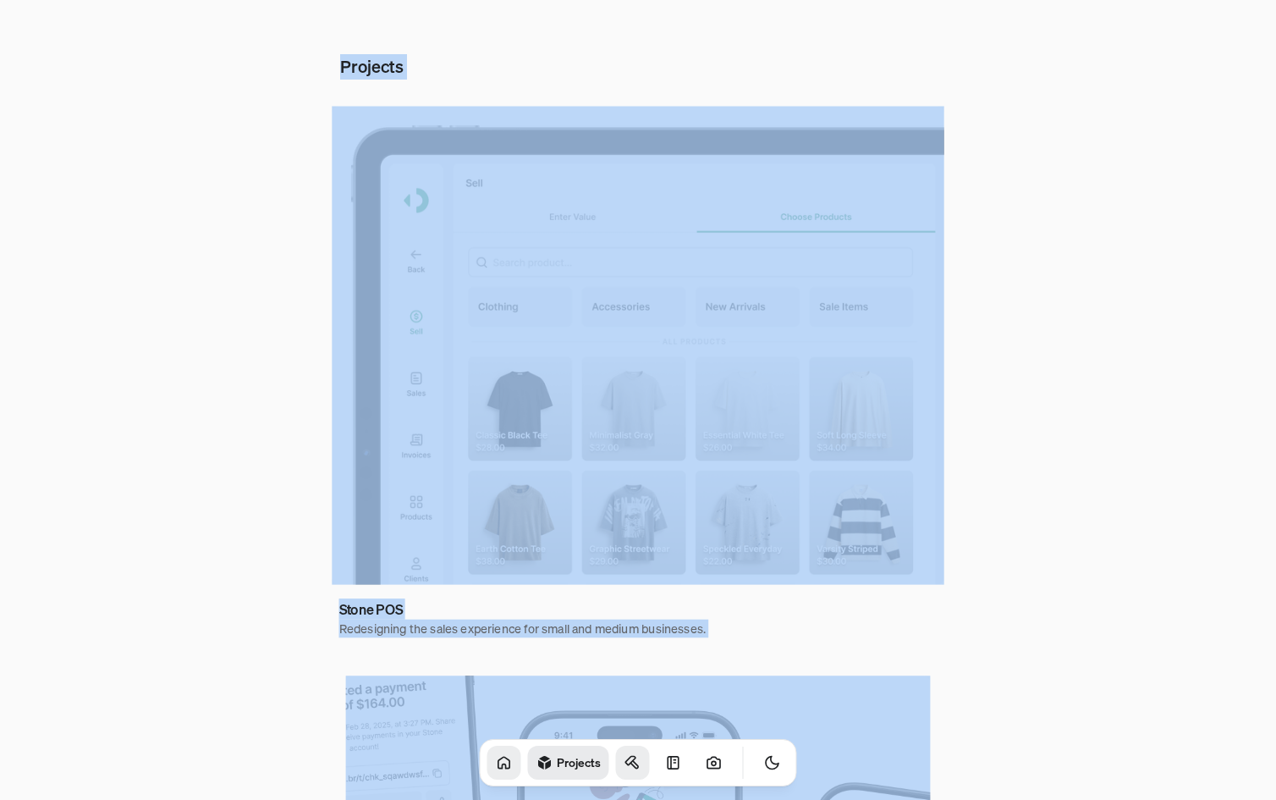
click at [496, 767] on icon at bounding box center [504, 762] width 17 height 17
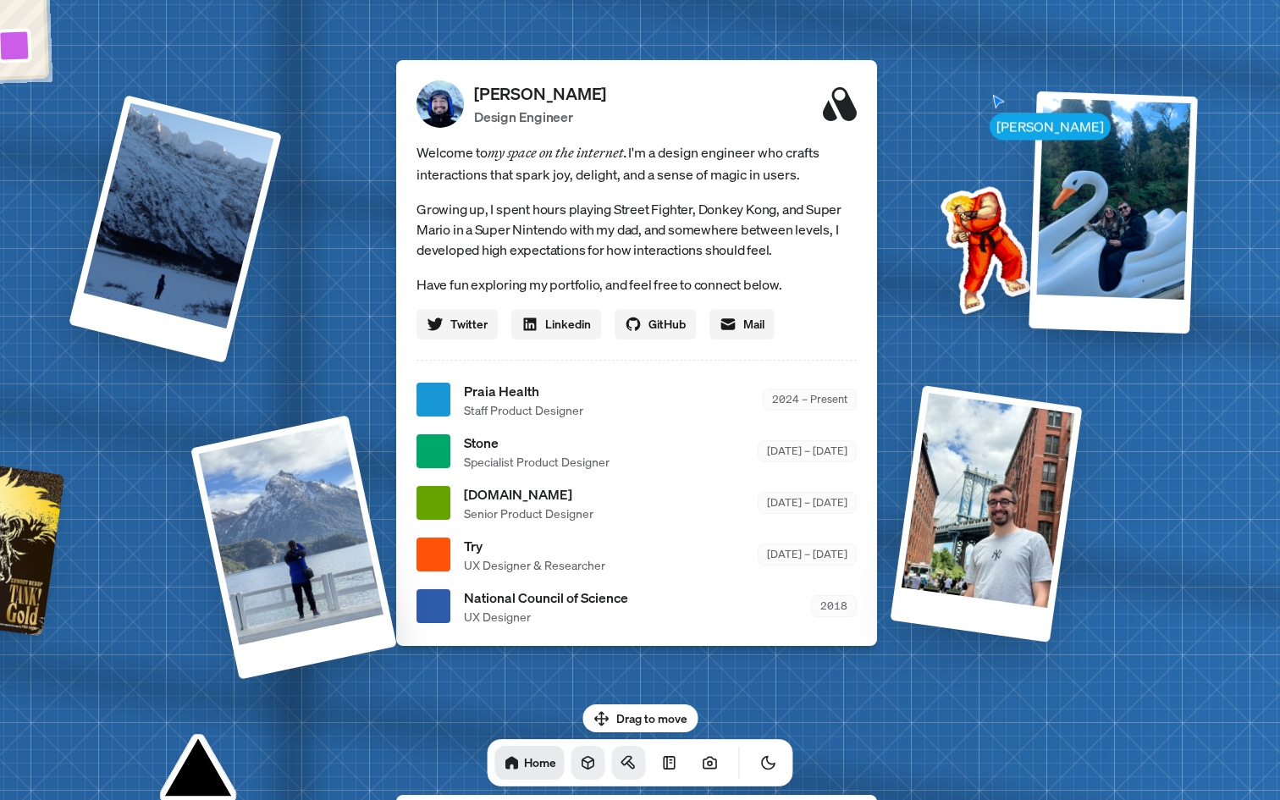
drag, startPoint x: 615, startPoint y: 491, endPoint x: 609, endPoint y: 640, distance: 149.1
click at [609, 522] on div "[DOMAIN_NAME] Senior Product Designer [DATE] – [DATE]" at bounding box center [660, 503] width 393 height 38
